Goal: Find specific page/section: Find specific page/section

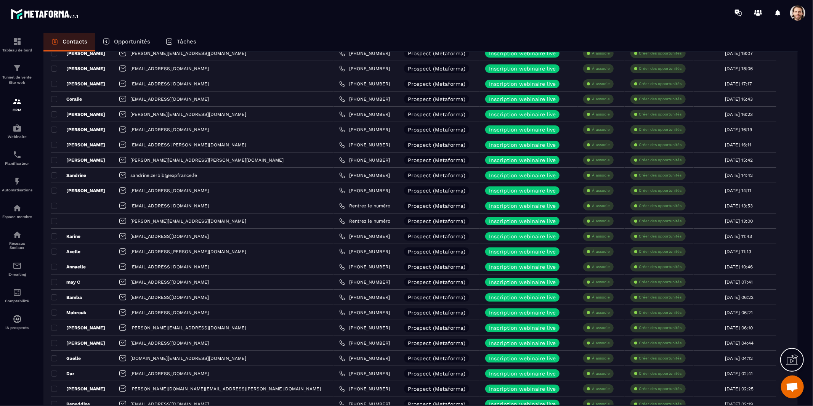
scroll to position [1292, 0]
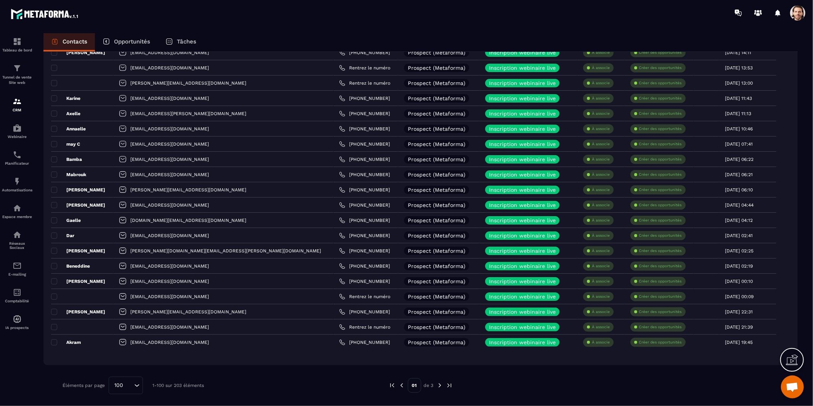
click at [440, 386] on img at bounding box center [439, 385] width 7 height 7
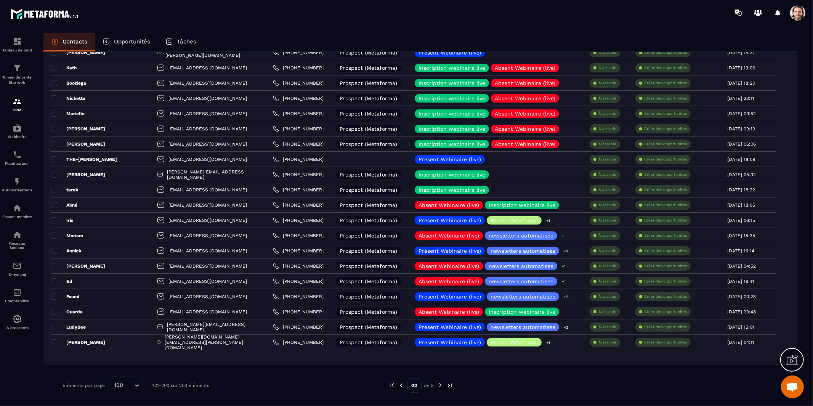
click at [442, 385] on img at bounding box center [440, 385] width 7 height 7
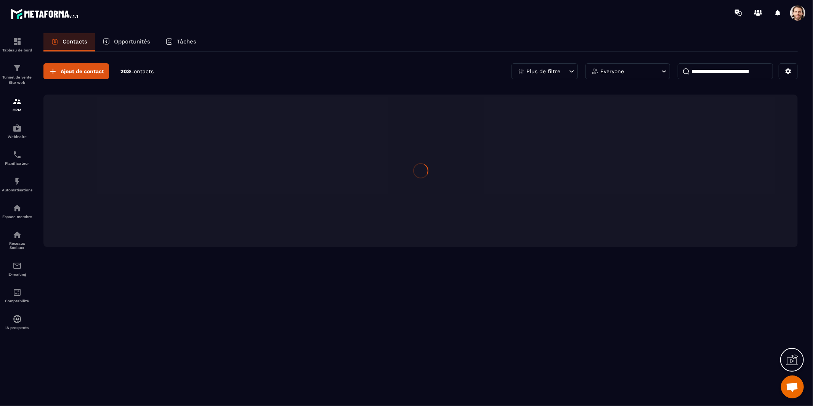
scroll to position [0, 0]
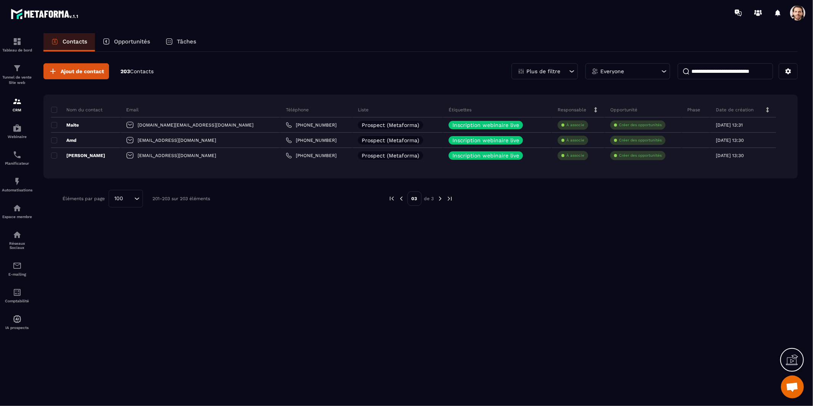
click at [402, 200] on img at bounding box center [401, 198] width 7 height 7
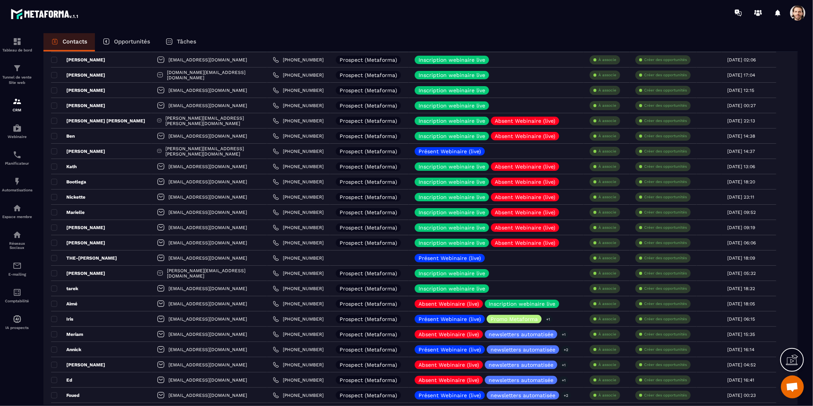
scroll to position [1194, 0]
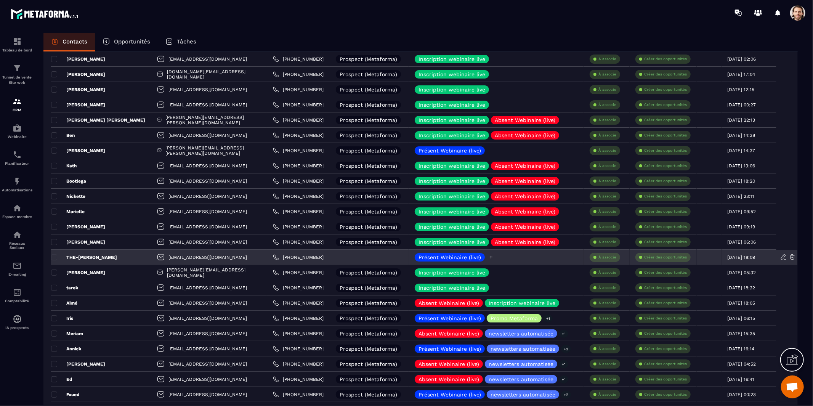
click at [442, 256] on p "Présent Webinaire (live)" at bounding box center [449, 257] width 62 height 5
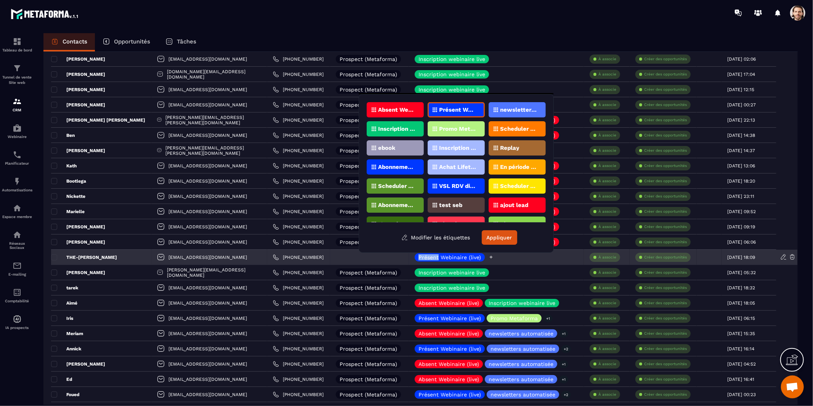
click at [442, 256] on p "Présent Webinaire (live)" at bounding box center [449, 257] width 62 height 5
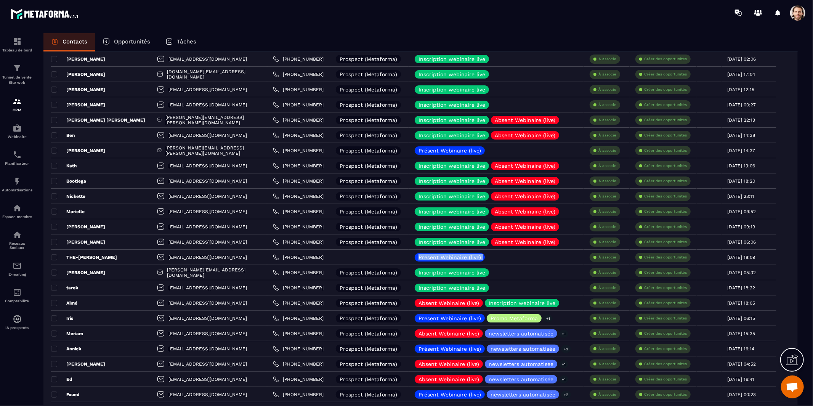
click at [437, 242] on div at bounding box center [437, 242] width 0 height 0
click at [567, 4] on div at bounding box center [451, 13] width 723 height 26
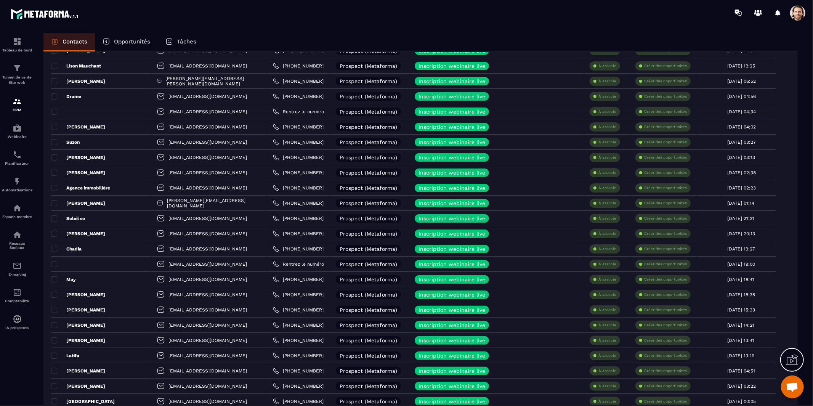
scroll to position [0, 0]
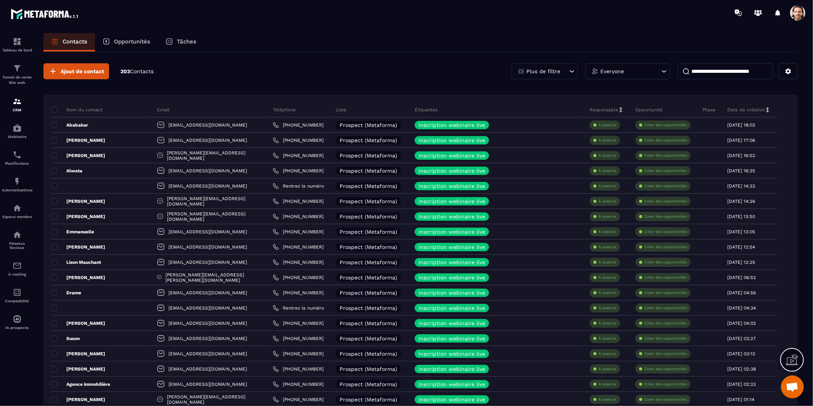
click at [65, 43] on p "Contacts" at bounding box center [74, 41] width 25 height 7
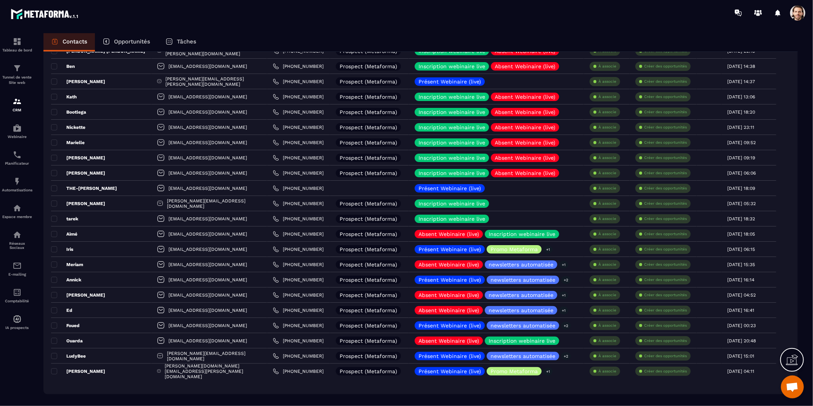
scroll to position [1292, 0]
